Goal: Use online tool/utility: Utilize a website feature to perform a specific function

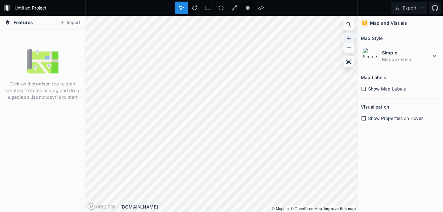
click at [347, 37] on icon at bounding box center [349, 38] width 6 height 6
click at [349, 38] on icon at bounding box center [349, 38] width 4 height 4
click at [349, 36] on icon at bounding box center [349, 38] width 6 height 6
click at [348, 36] on icon at bounding box center [349, 38] width 6 height 6
click at [70, 23] on button "Import" at bounding box center [69, 23] width 27 height 10
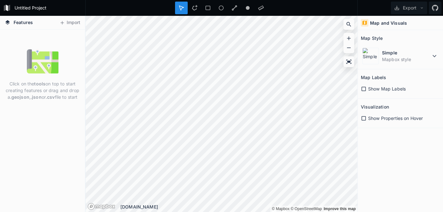
click at [363, 88] on icon at bounding box center [364, 89] width 6 height 6
click at [365, 119] on icon at bounding box center [364, 118] width 6 height 6
click at [365, 119] on icon at bounding box center [364, 118] width 4 height 4
click at [364, 89] on icon at bounding box center [364, 89] width 6 height 6
click at [403, 57] on dd "Mapbox style" at bounding box center [406, 59] width 49 height 7
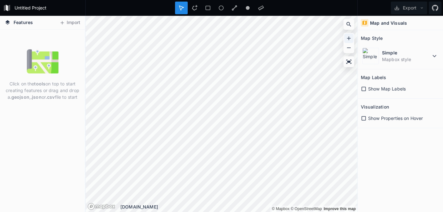
click at [348, 37] on icon at bounding box center [349, 38] width 6 height 6
click at [350, 37] on icon at bounding box center [349, 38] width 6 height 6
click at [418, 4] on button "Export" at bounding box center [409, 8] width 36 height 13
click at [347, 23] on icon at bounding box center [349, 24] width 6 height 6
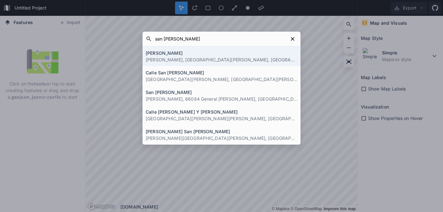
type input "san [PERSON_NAME]"
click at [228, 60] on p "[PERSON_NAME], [GEOGRAPHIC_DATA][PERSON_NAME], [GEOGRAPHIC_DATA]" at bounding box center [222, 59] width 152 height 7
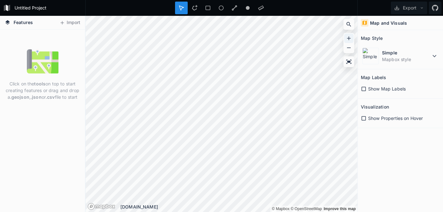
click at [347, 40] on icon at bounding box center [349, 38] width 6 height 6
click at [348, 38] on icon at bounding box center [349, 38] width 6 height 6
click at [349, 40] on icon at bounding box center [349, 38] width 4 height 4
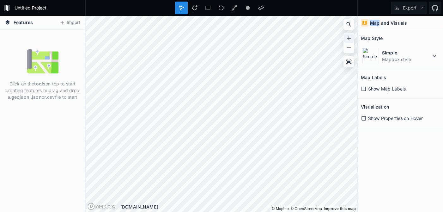
click at [349, 40] on icon at bounding box center [349, 38] width 4 height 4
click at [350, 62] on icon at bounding box center [348, 61] width 5 height 4
click at [347, 39] on icon at bounding box center [349, 38] width 6 height 6
click at [350, 51] on icon at bounding box center [349, 48] width 6 height 6
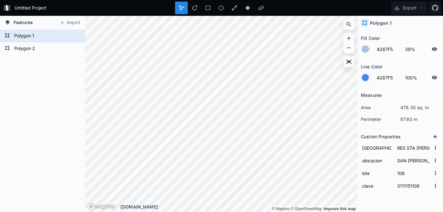
scroll to position [15, 0]
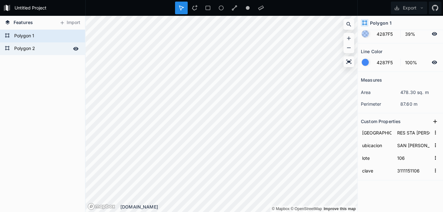
click at [21, 50] on form "Polygon 2" at bounding box center [41, 48] width 59 height 9
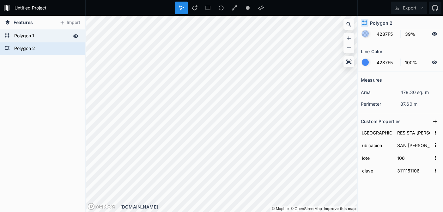
click at [19, 35] on form "Polygon 1" at bounding box center [41, 35] width 59 height 9
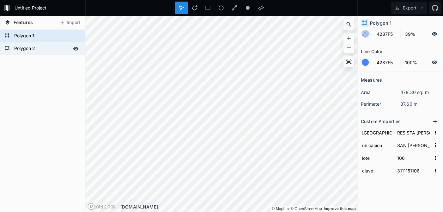
click at [19, 48] on form "Polygon 2" at bounding box center [41, 48] width 59 height 9
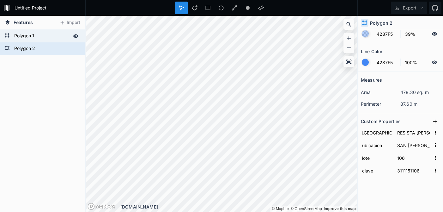
click at [20, 34] on form "Polygon 1" at bounding box center [41, 35] width 59 height 9
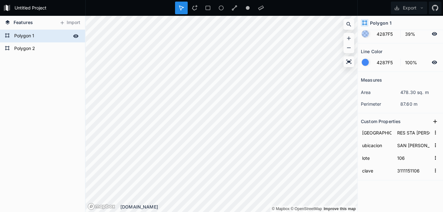
click at [76, 35] on icon at bounding box center [75, 35] width 5 height 3
click at [75, 37] on icon at bounding box center [75, 36] width 5 height 4
click at [57, 48] on form "Polygon 2" at bounding box center [41, 48] width 59 height 9
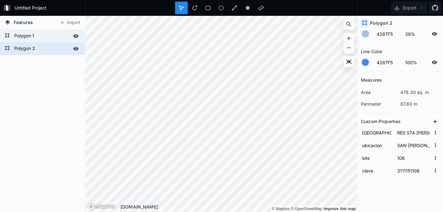
click at [78, 50] on icon at bounding box center [76, 49] width 6 height 6
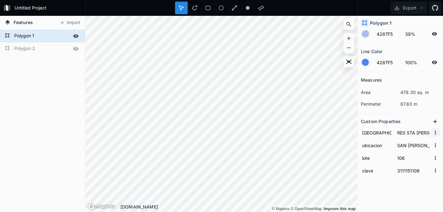
click at [433, 131] on icon "button" at bounding box center [436, 133] width 6 height 6
click at [435, 145] on icon "button" at bounding box center [435, 145] width 1 height 4
click at [433, 160] on icon "button" at bounding box center [436, 158] width 6 height 6
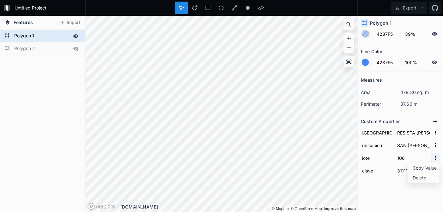
click at [433, 158] on icon "button" at bounding box center [436, 158] width 6 height 6
click at [435, 170] on icon "button" at bounding box center [435, 170] width 1 height 4
click at [435, 171] on icon "button" at bounding box center [435, 170] width 1 height 4
click at [432, 58] on div at bounding box center [436, 62] width 8 height 8
click at [432, 61] on icon at bounding box center [435, 62] width 6 height 6
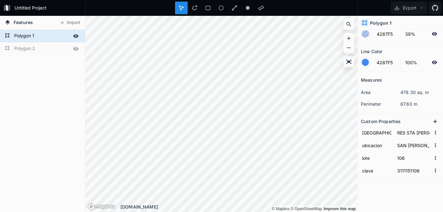
click at [432, 32] on icon at bounding box center [435, 34] width 6 height 6
click at [351, 47] on icon at bounding box center [349, 48] width 6 height 6
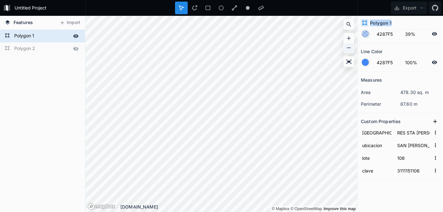
click at [351, 47] on icon at bounding box center [349, 48] width 6 height 6
click at [347, 37] on icon at bounding box center [349, 38] width 6 height 6
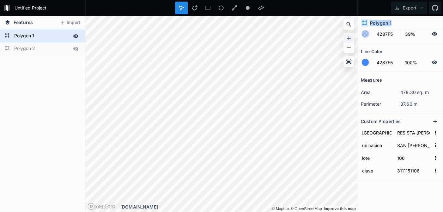
click at [347, 37] on icon at bounding box center [349, 38] width 6 height 6
